Goal: Find specific page/section: Find specific page/section

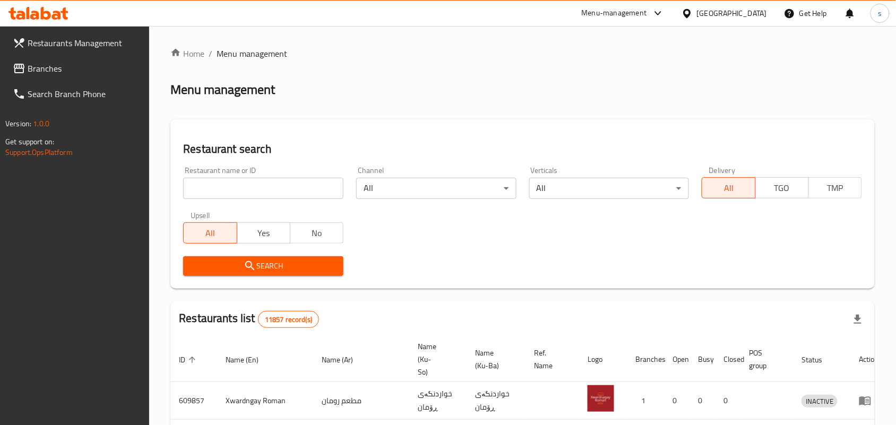
click at [284, 194] on input "search" at bounding box center [263, 188] width 160 height 21
paste input "635675"
type input "635675"
click button "Search" at bounding box center [263, 266] width 160 height 20
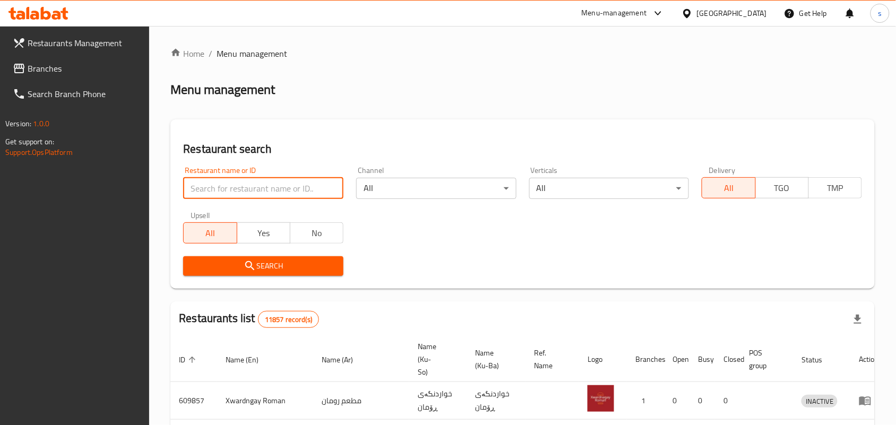
click at [296, 195] on input "search" at bounding box center [263, 188] width 160 height 21
paste input "635675"
type input "635675"
click button "Search" at bounding box center [263, 266] width 160 height 20
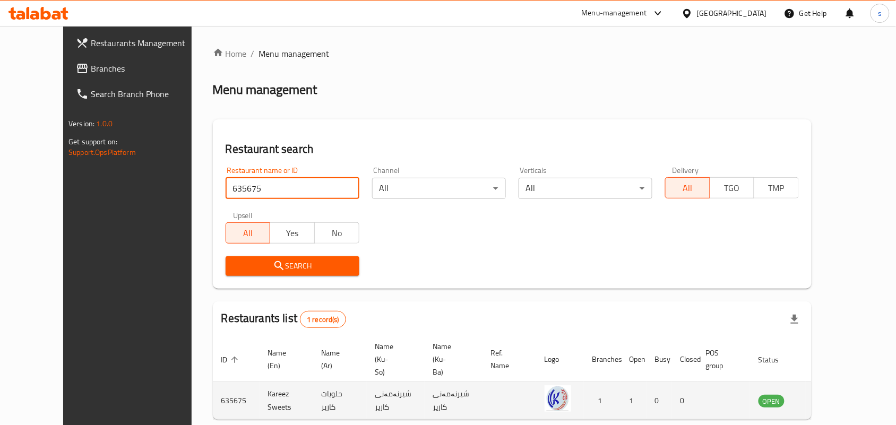
click at [827, 394] on icon "enhanced table" at bounding box center [820, 400] width 13 height 13
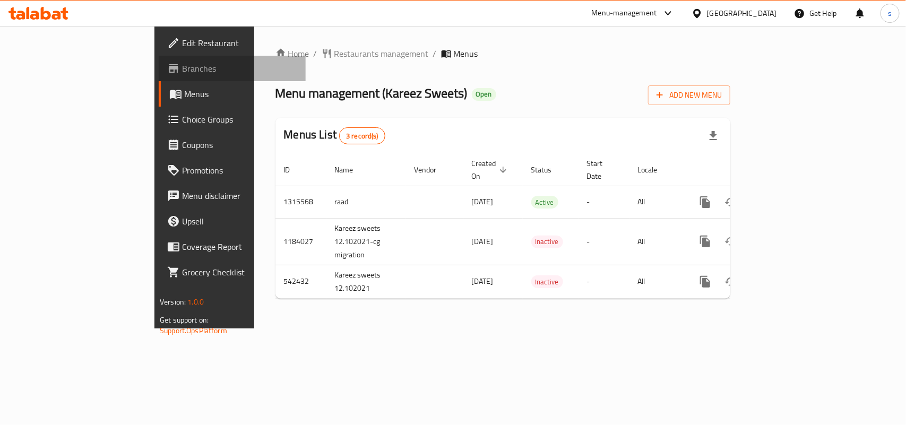
click at [159, 61] on link "Branches" at bounding box center [232, 68] width 147 height 25
